Goal: Information Seeking & Learning: Understand process/instructions

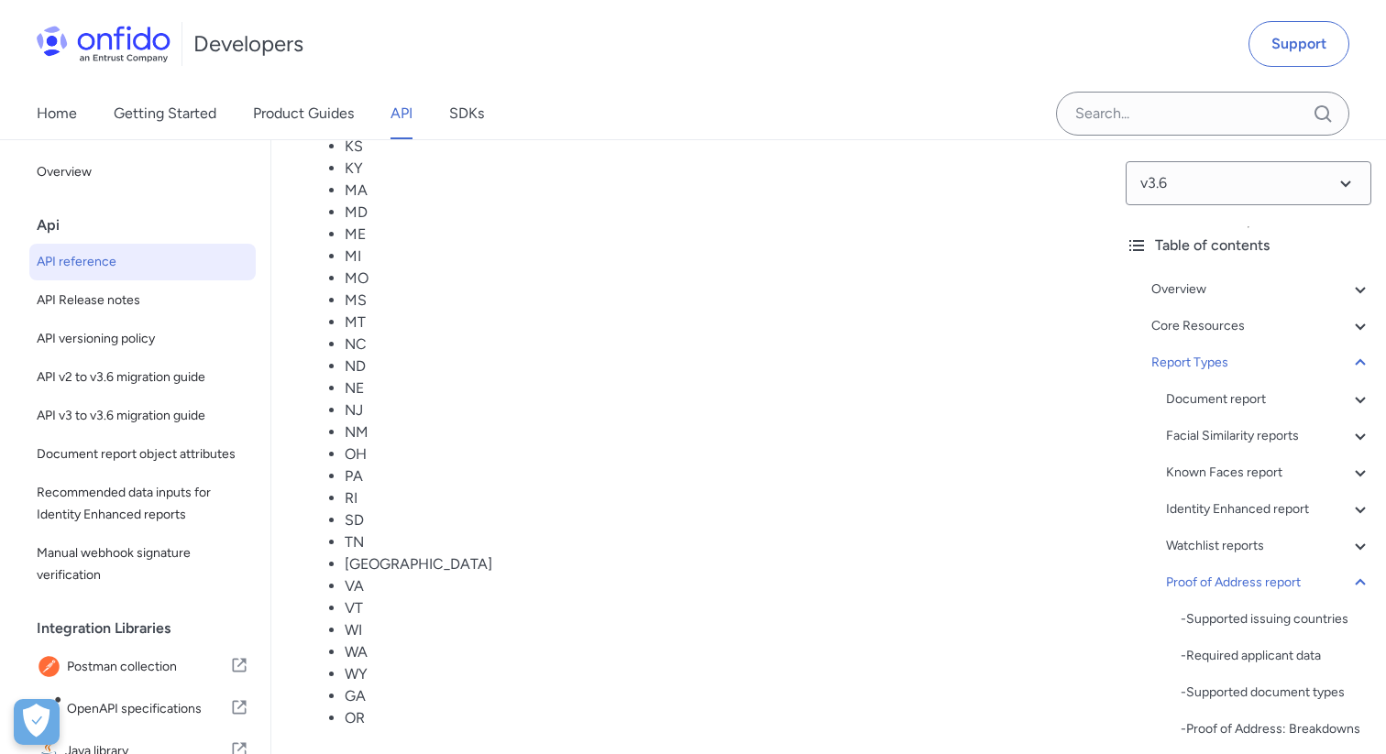
scroll to position [143242, 0]
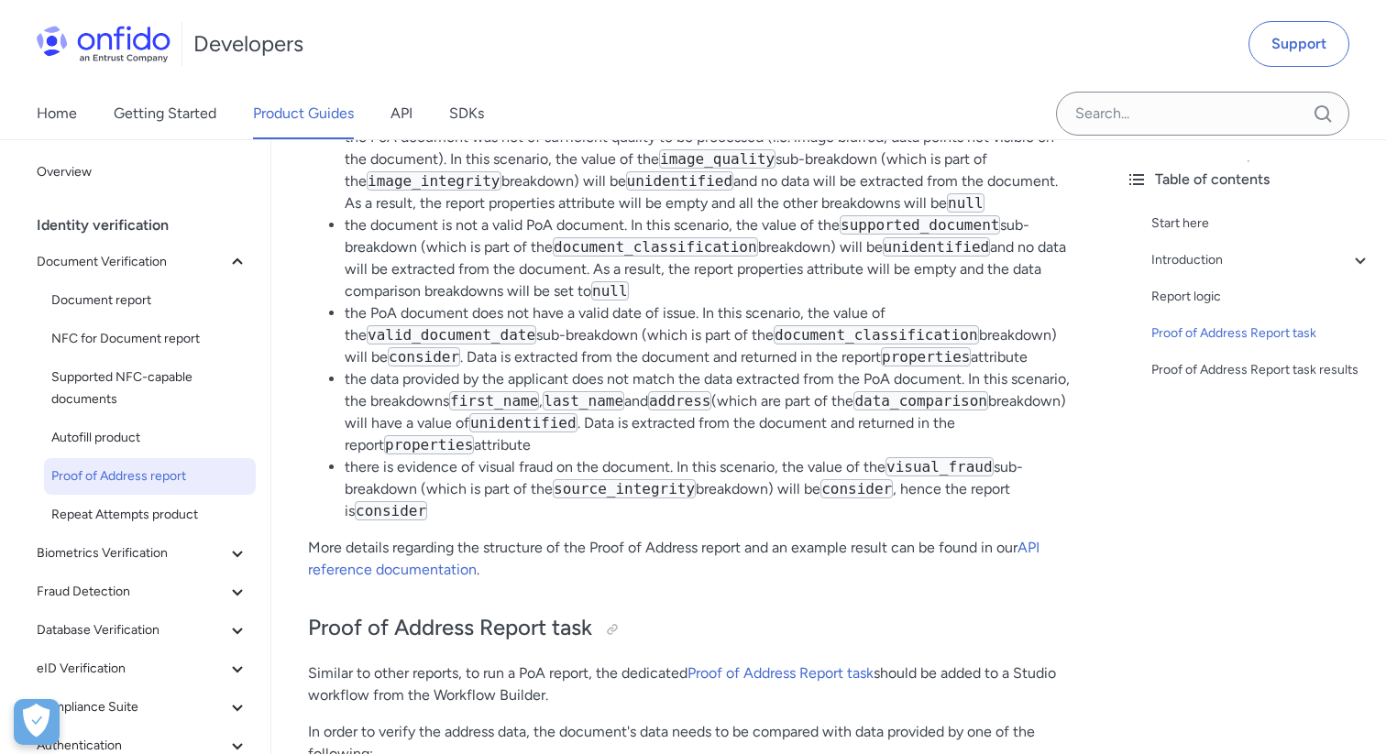
scroll to position [3945, 0]
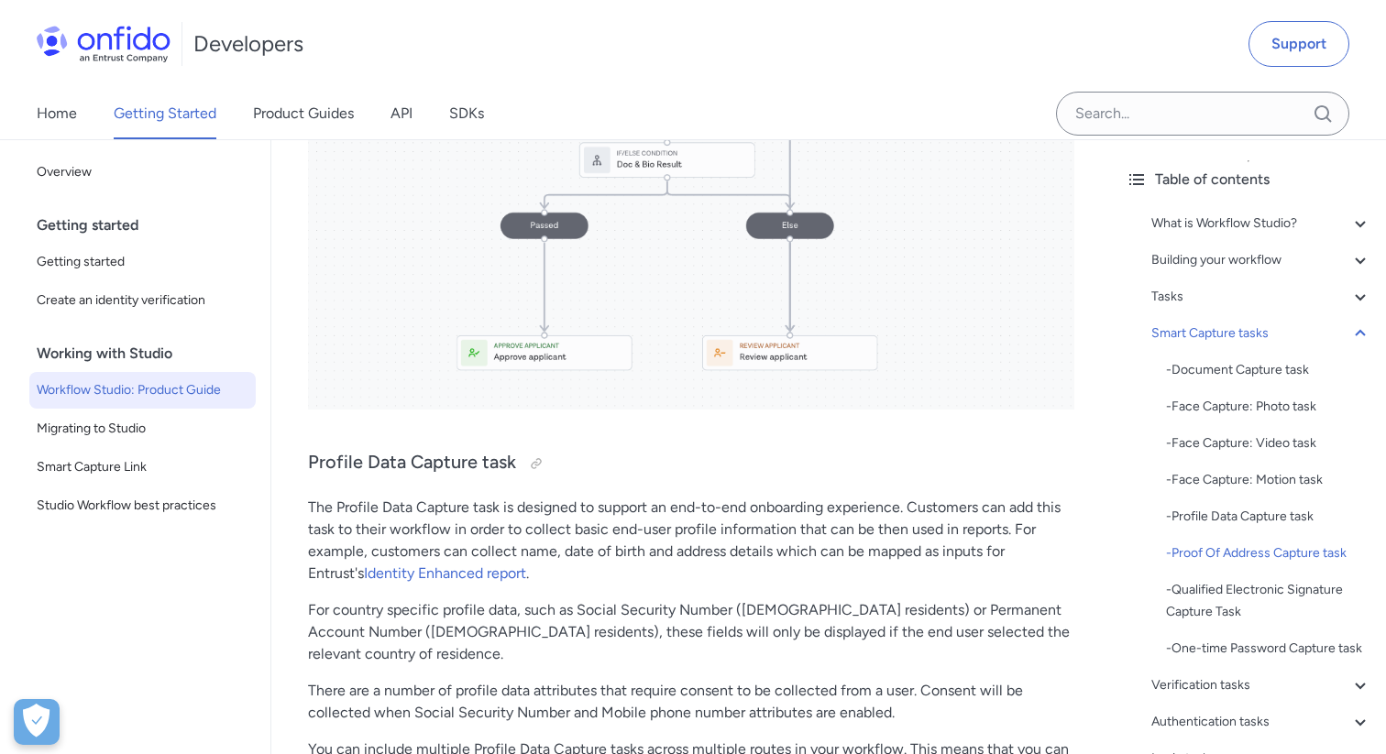
scroll to position [9756, 0]
